Goal: Information Seeking & Learning: Learn about a topic

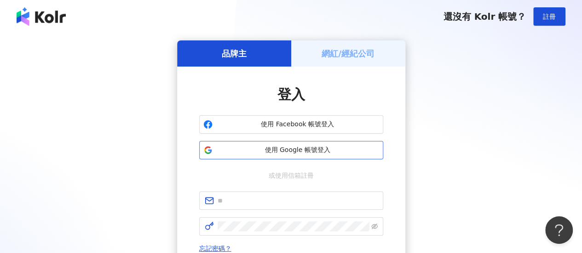
click at [290, 155] on button "使用 Google 帳號登入" at bounding box center [291, 150] width 184 height 18
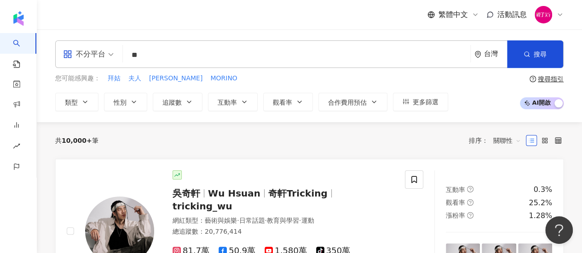
type input "*"
type input "**********"
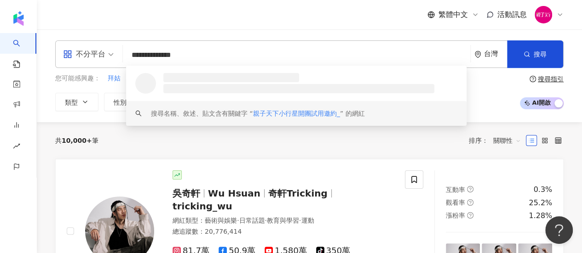
drag, startPoint x: 250, startPoint y: 61, endPoint x: 100, endPoint y: 53, distance: 150.2
click at [100, 53] on div "**********" at bounding box center [309, 54] width 508 height 28
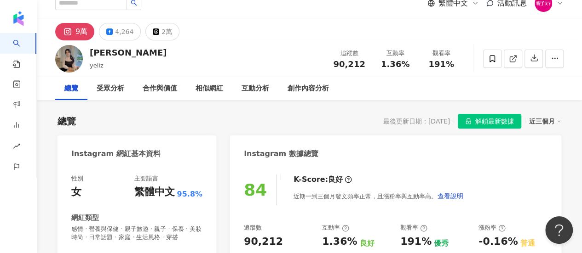
scroll to position [46, 0]
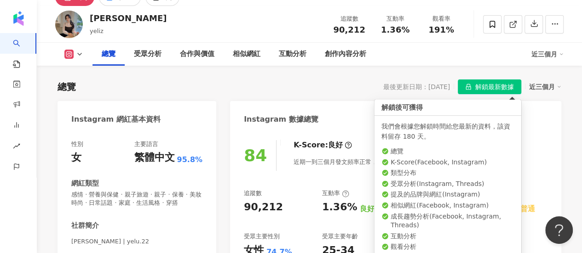
click at [492, 91] on span "解鎖最新數據" at bounding box center [494, 87] width 39 height 15
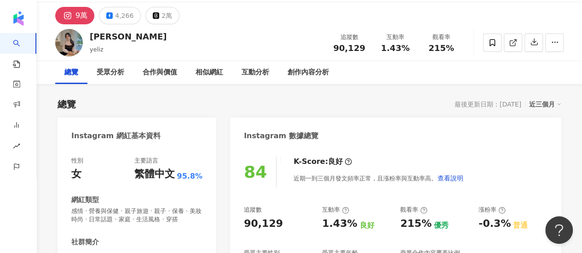
scroll to position [0, 0]
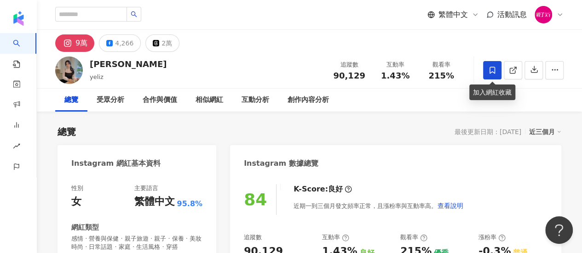
click at [489, 68] on icon at bounding box center [492, 70] width 8 height 8
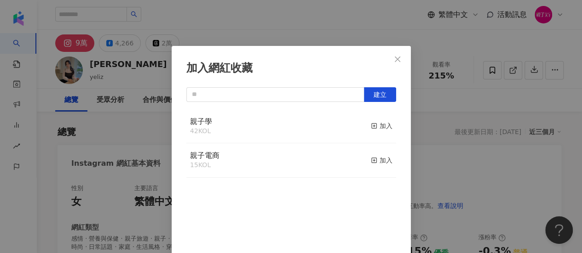
scroll to position [32, 0]
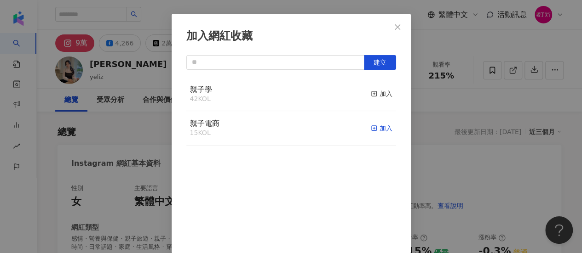
click at [374, 128] on div "加入" at bounding box center [382, 128] width 22 height 10
click at [394, 27] on icon "close" at bounding box center [397, 26] width 7 height 7
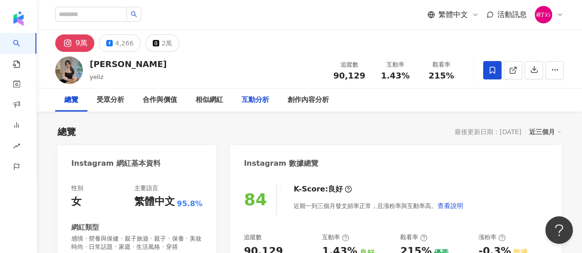
scroll to position [0, 0]
click at [63, 65] on img at bounding box center [69, 71] width 28 height 28
click at [81, 46] on div "9萬" at bounding box center [81, 43] width 12 height 13
click at [80, 46] on div "9萬" at bounding box center [81, 43] width 12 height 13
click at [58, 43] on button "9萬" at bounding box center [74, 43] width 39 height 17
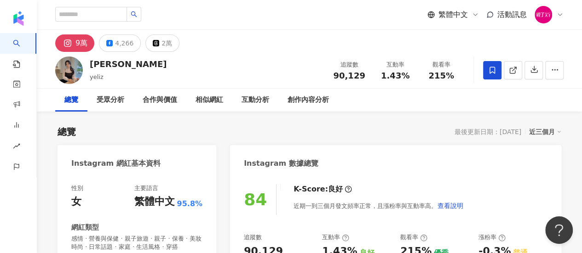
click at [70, 42] on icon at bounding box center [68, 43] width 6 height 6
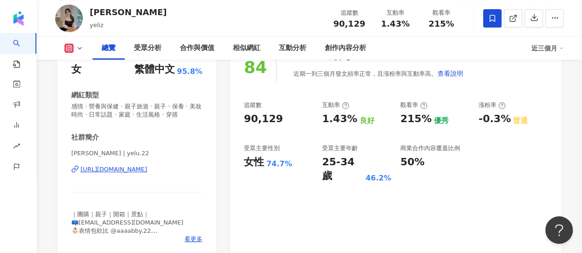
scroll to position [184, 0]
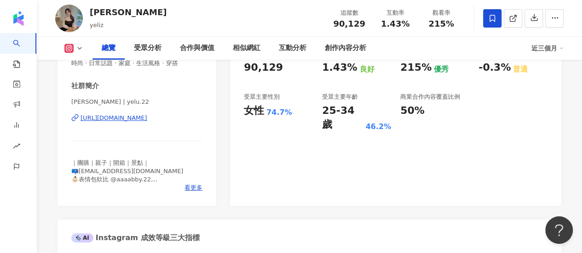
click at [138, 122] on div "https://www.instagram.com/yelu.22/" at bounding box center [114, 118] width 67 height 8
